Goal: Task Accomplishment & Management: Use online tool/utility

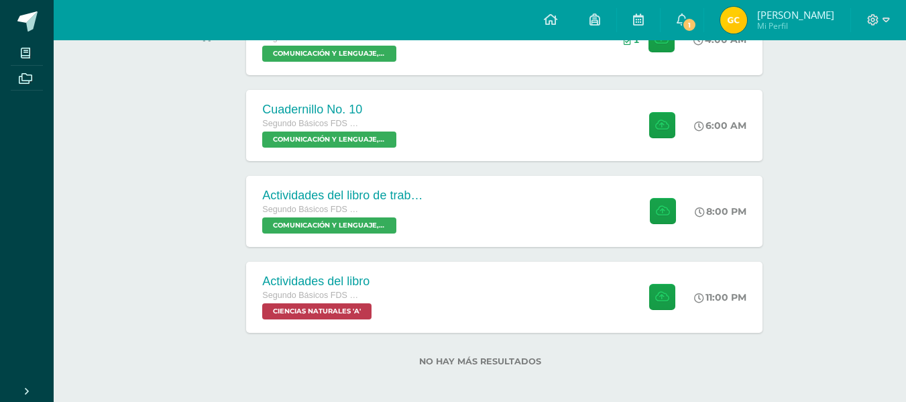
scroll to position [268, 0]
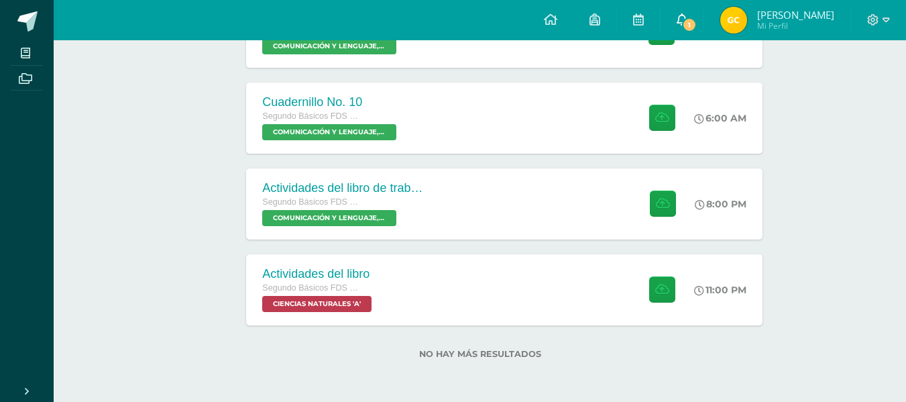
click at [680, 17] on link "1" at bounding box center [681, 20] width 43 height 40
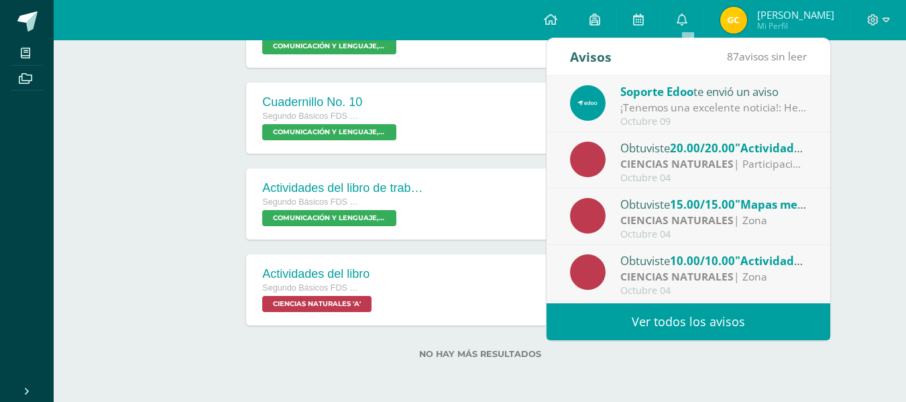
click at [673, 93] on span "Soporte Edoo" at bounding box center [656, 91] width 73 height 15
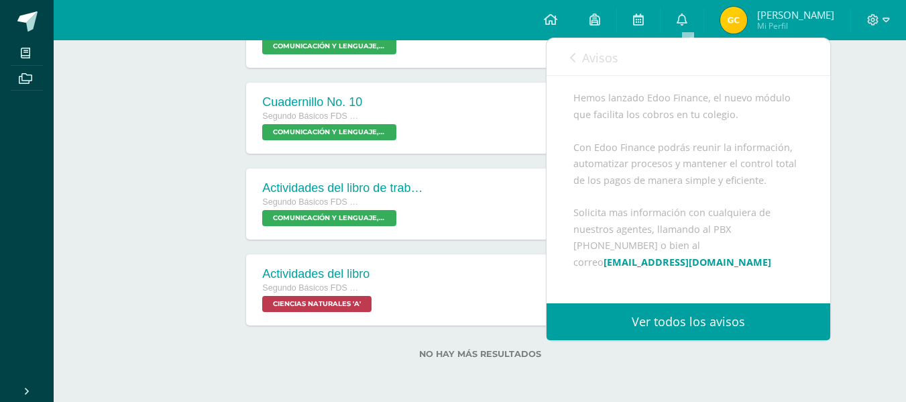
scroll to position [111, 0]
click at [495, 115] on div "Cuadernillo No. 10 Segundo Básicos FDS [DATE] COMUNICACIÓN Y LENGUAJE, IDIOMA E…" at bounding box center [504, 118] width 521 height 72
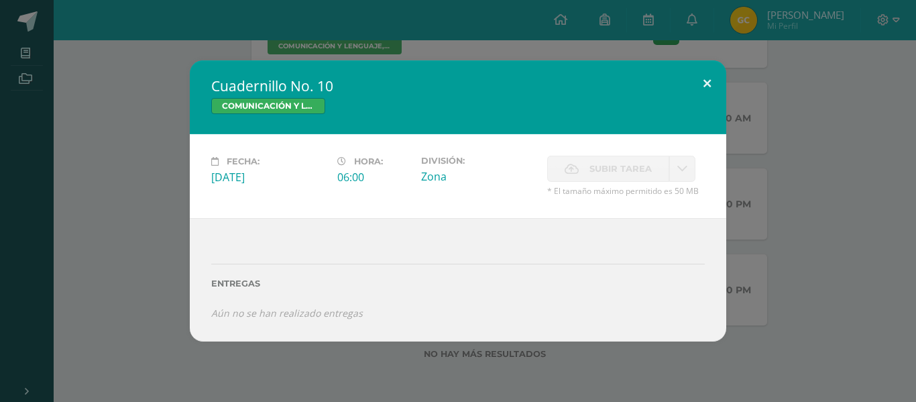
click at [709, 101] on div "Cuadernillo No. 10 COMUNICACIÓN Y LENGUAJE, IDIOMA ESPAÑOL Fecha: [DATE] Hora: …" at bounding box center [458, 200] width 536 height 280
click at [708, 87] on button at bounding box center [707, 83] width 38 height 46
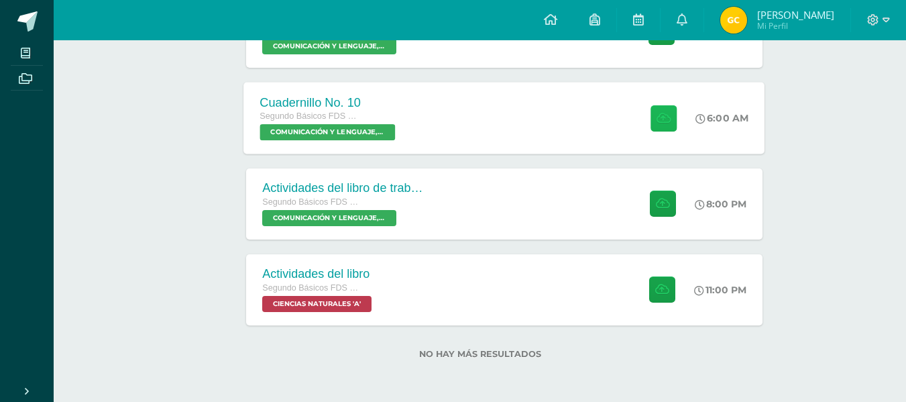
click at [657, 115] on icon at bounding box center [663, 117] width 14 height 11
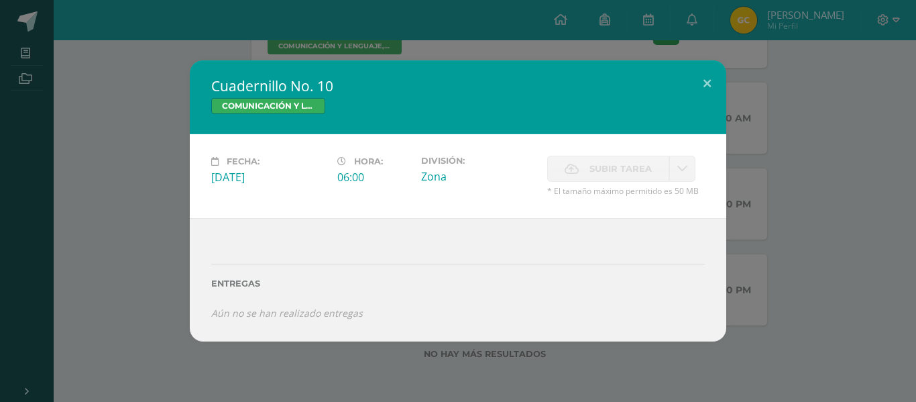
click at [570, 162] on label "Subir tarea" at bounding box center [608, 169] width 122 height 26
click at [710, 86] on button at bounding box center [707, 83] width 38 height 46
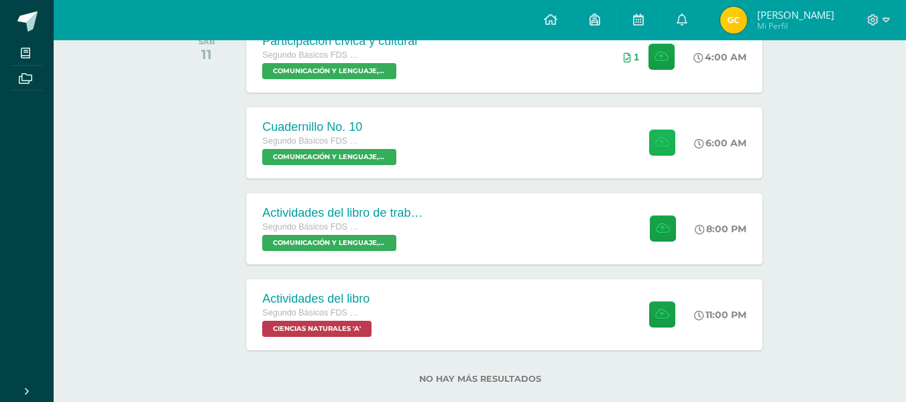
scroll to position [244, 0]
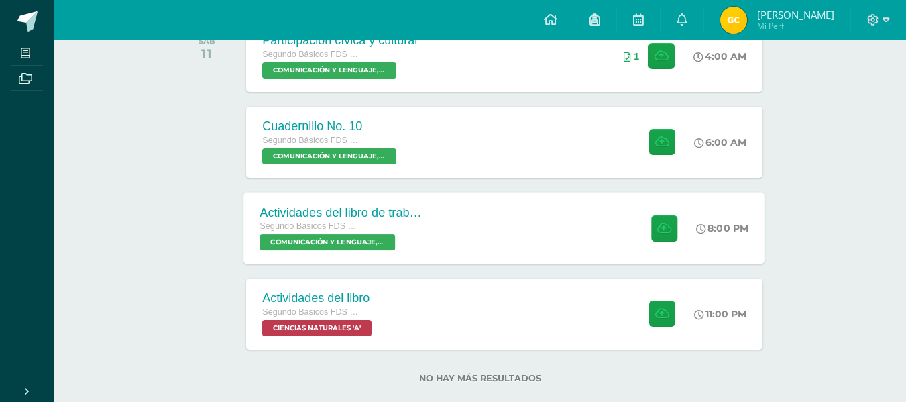
click at [487, 223] on div "Actividades del libro de trabajo Segundo Básicos FDS [DATE] COMUNICACIÓN Y LENG…" at bounding box center [504, 228] width 521 height 72
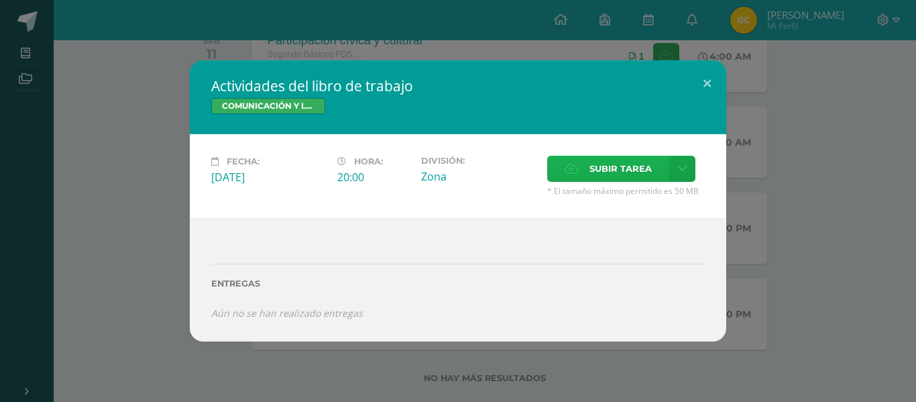
click at [601, 164] on span "Subir tarea" at bounding box center [620, 168] width 62 height 25
click at [0, 0] on input "Subir tarea" at bounding box center [0, 0] width 0 height 0
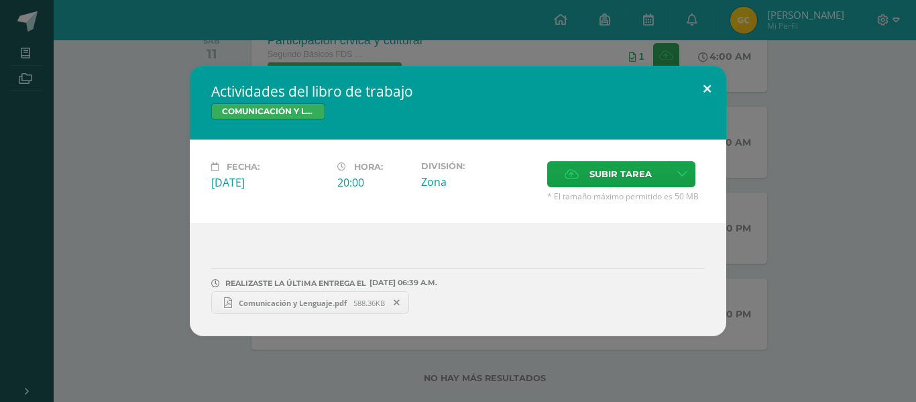
click at [705, 86] on button at bounding box center [707, 89] width 38 height 46
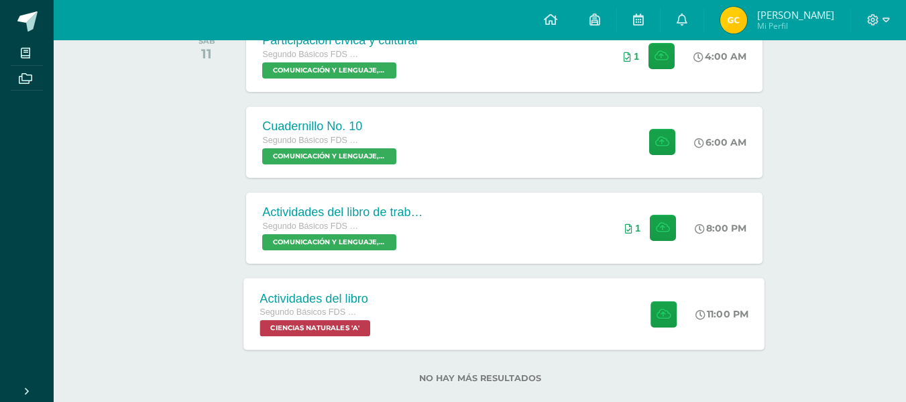
click at [518, 297] on div "Actividades del libro Segundo Básicos FDS [DATE] CIENCIAS NATURALES 'A' 11:00 P…" at bounding box center [504, 314] width 521 height 72
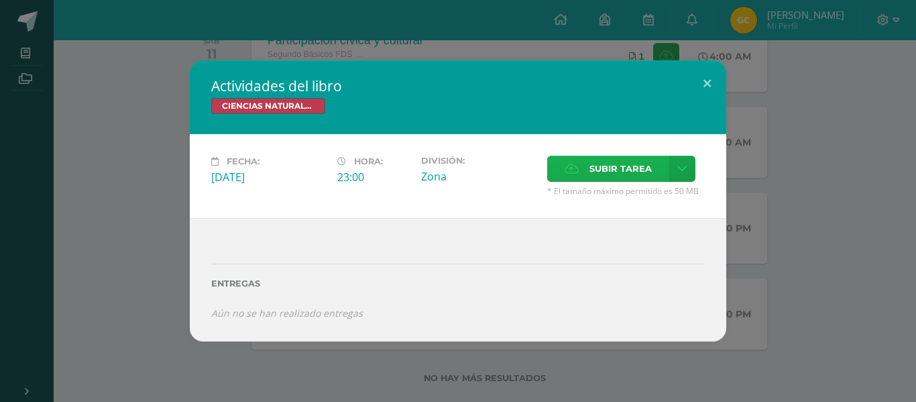
click at [594, 166] on span "Subir tarea" at bounding box center [620, 168] width 62 height 25
click at [0, 0] on input "Subir tarea" at bounding box center [0, 0] width 0 height 0
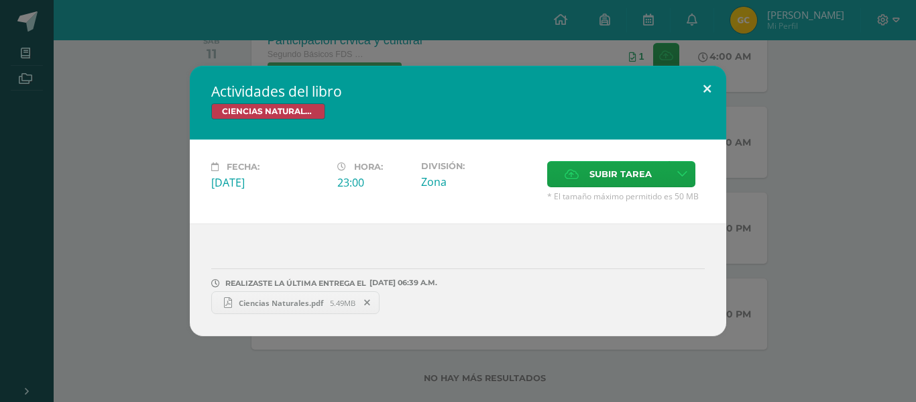
click at [703, 90] on button at bounding box center [707, 89] width 38 height 46
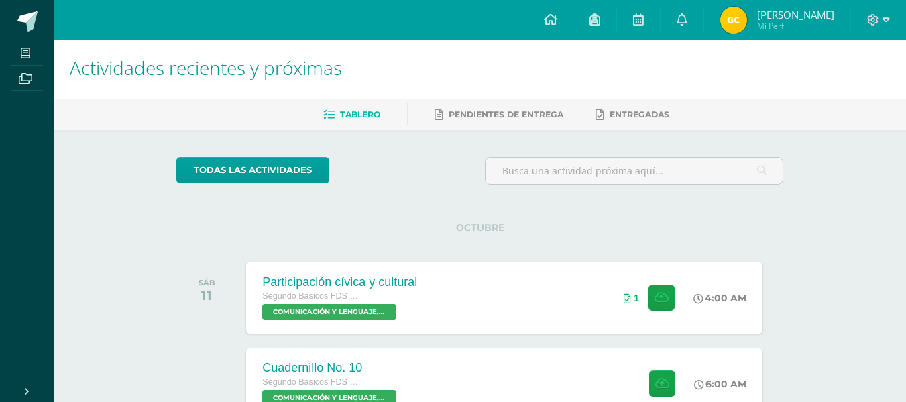
scroll to position [0, 0]
